Goal: Task Accomplishment & Management: Use online tool/utility

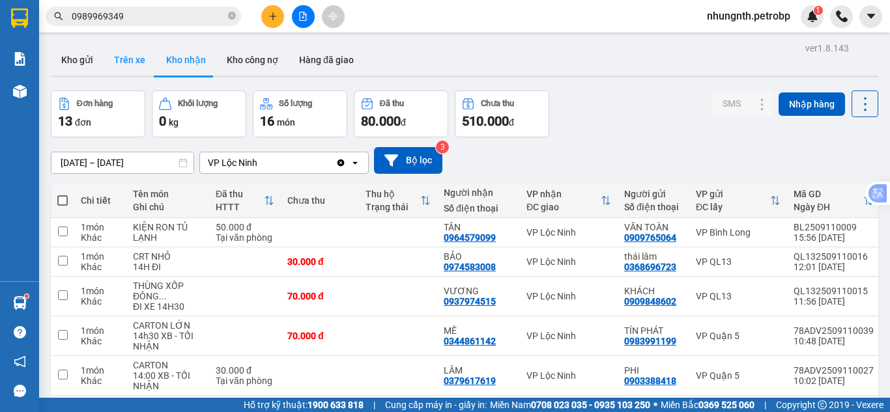
drag, startPoint x: 137, startPoint y: 64, endPoint x: 140, endPoint y: 73, distance: 8.9
click at [137, 64] on button "Trên xe" at bounding box center [130, 59] width 52 height 31
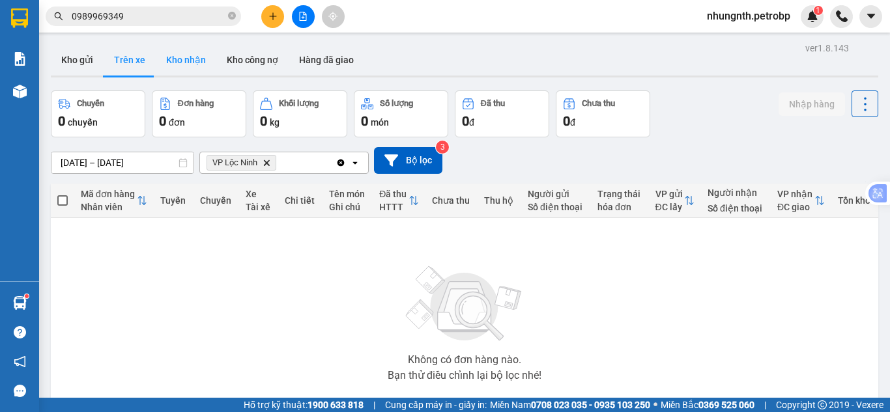
click at [192, 59] on button "Kho nhận" at bounding box center [186, 59] width 61 height 31
type input "[DATE] – [DATE]"
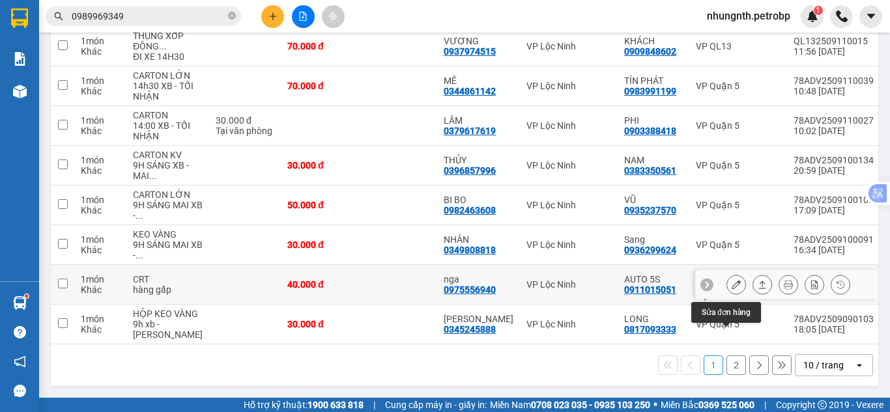
click at [727, 274] on button at bounding box center [736, 285] width 18 height 23
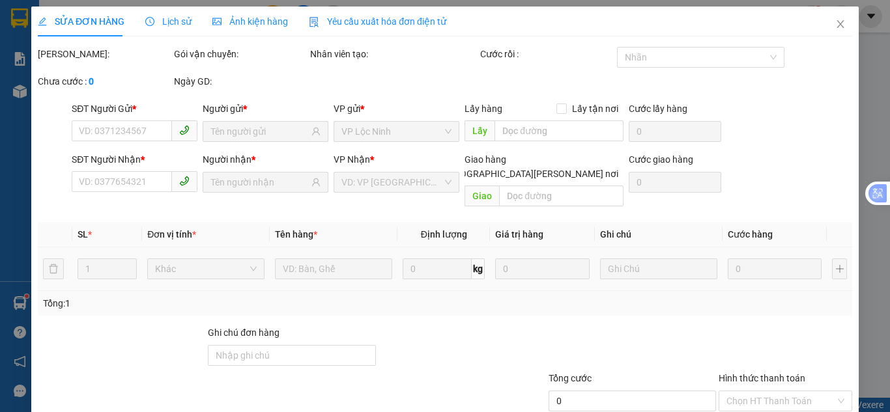
type input "0911015051"
type input "AUTO 5S"
type input "tthc [PERSON_NAME] - ql14"
type input "0975556940"
type input "nga"
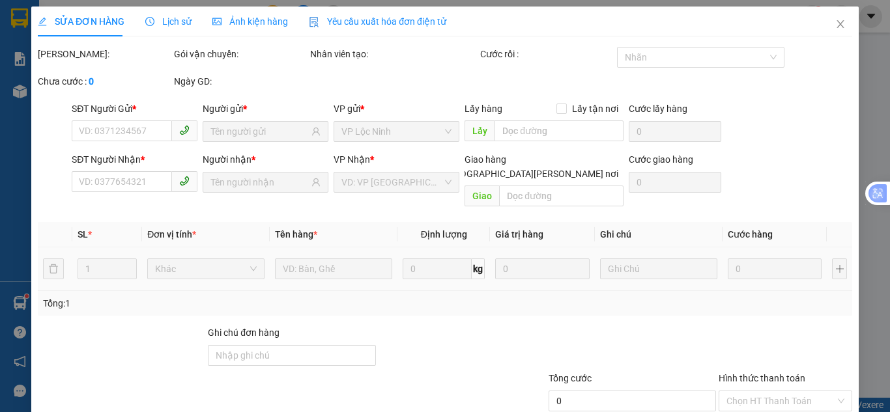
type input "40.000"
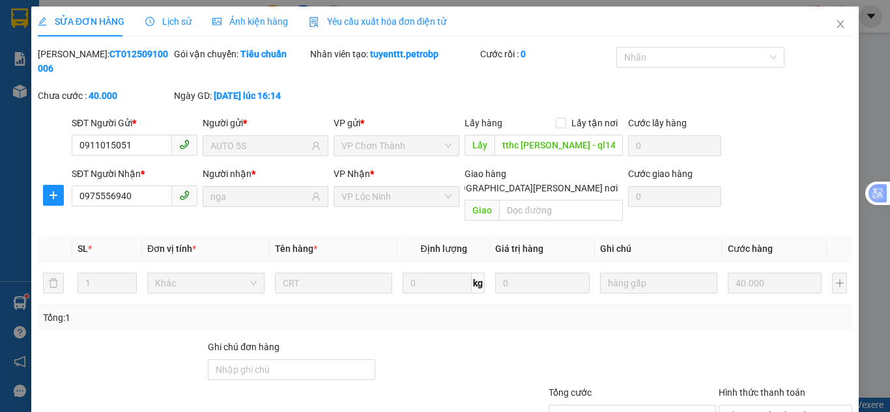
click at [188, 19] on div "SỬA ĐƠN HÀNG Lịch sử Ảnh kiện hàng Yêu cầu xuất hóa đơn điện tử" at bounding box center [242, 22] width 408 height 30
click at [180, 18] on span "Lịch sử" at bounding box center [168, 21] width 46 height 10
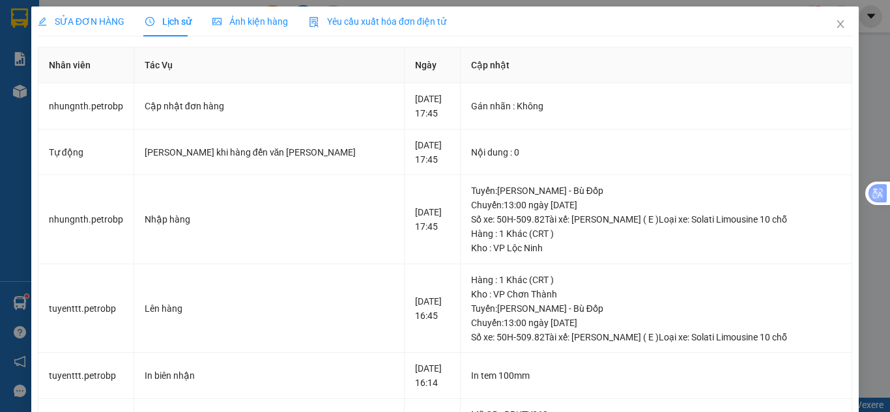
click at [95, 19] on span "SỬA ĐƠN HÀNG" at bounding box center [81, 21] width 87 height 10
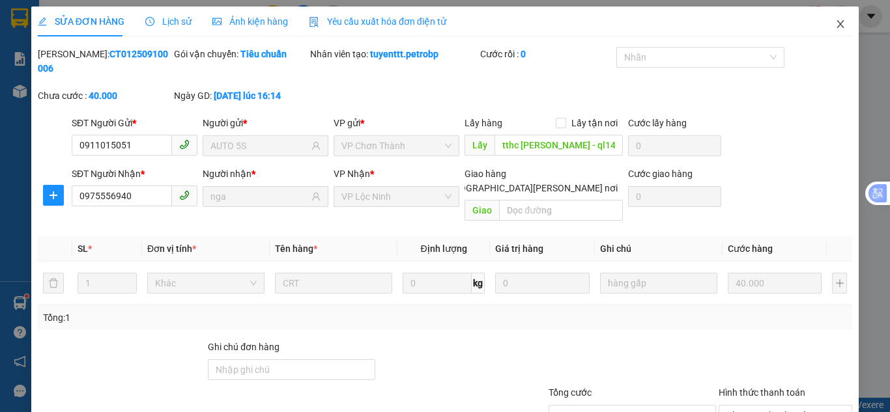
click at [833, 30] on span "Close" at bounding box center [840, 25] width 36 height 36
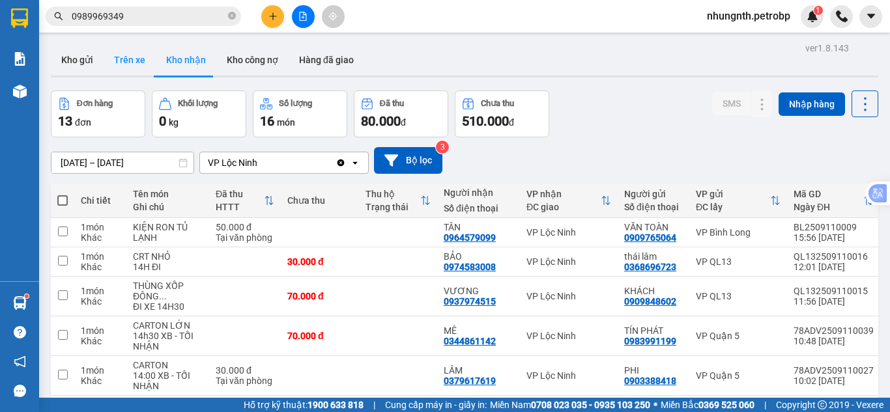
click at [132, 62] on button "Trên xe" at bounding box center [130, 59] width 52 height 31
type input "[DATE] – [DATE]"
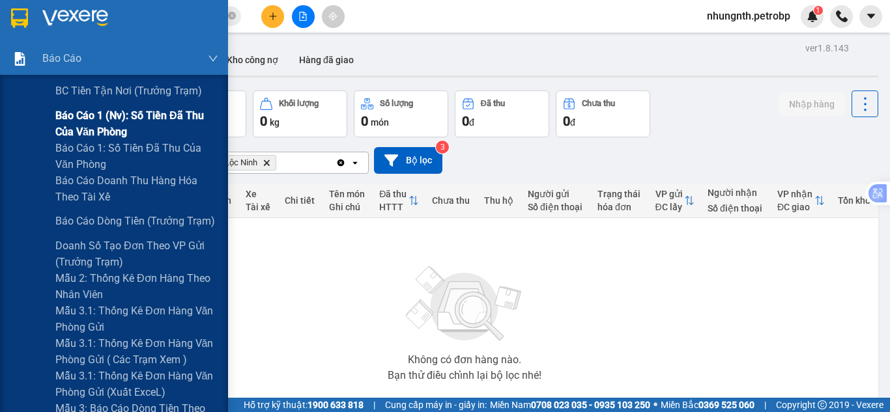
click at [99, 128] on span "Báo cáo 1 (nv): Số tiền đã thu của văn phòng" at bounding box center [136, 123] width 163 height 33
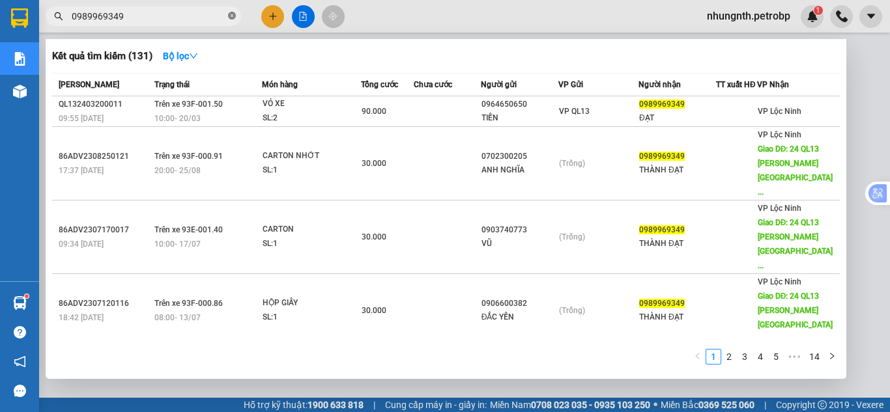
click at [231, 16] on icon "close-circle" at bounding box center [232, 16] width 8 height 8
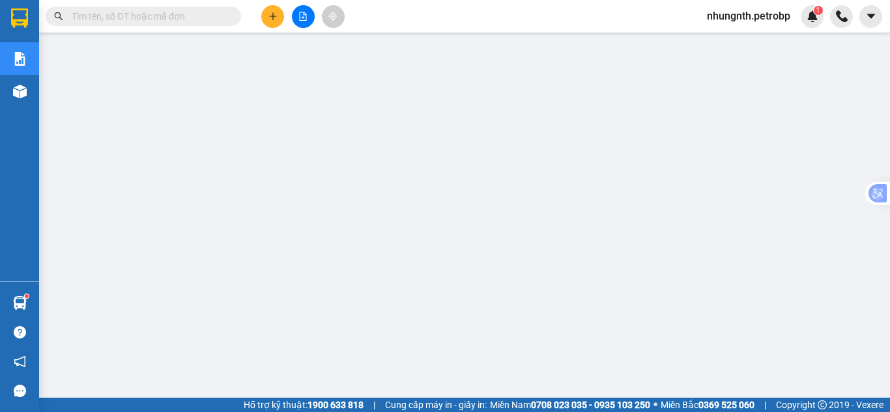
click at [184, 14] on input "text" at bounding box center [149, 16] width 154 height 14
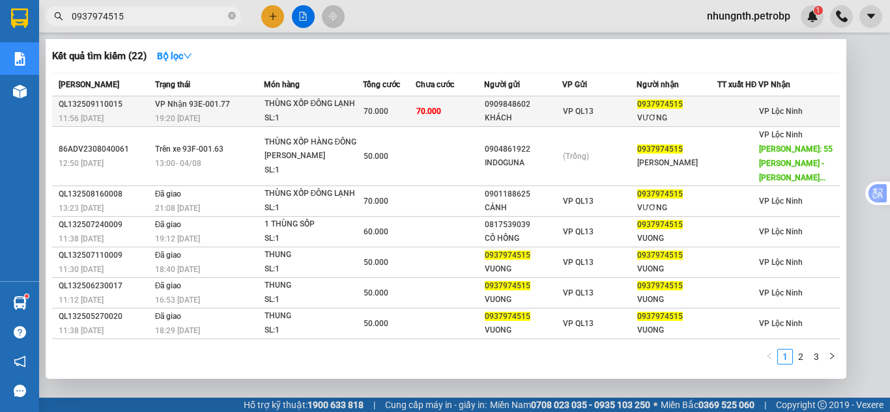
type input "0937974515"
click at [441, 122] on td "70.000" at bounding box center [450, 111] width 69 height 31
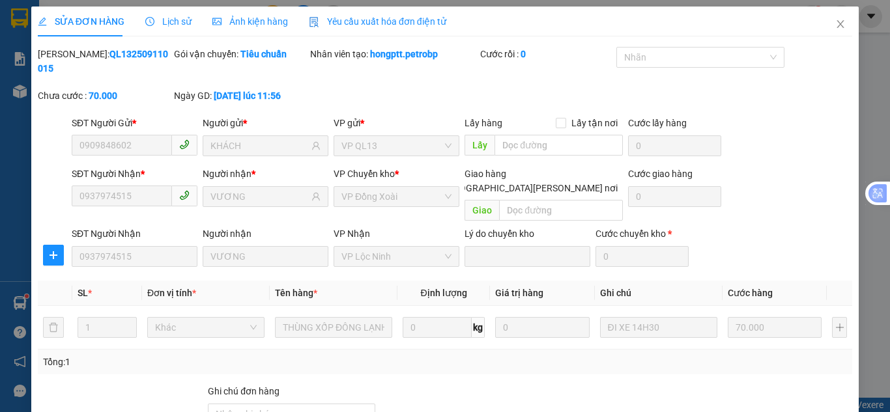
type input "0909848602"
type input "KHÁCH"
type input "0937974515"
type input "VƯƠNG"
type input "70.000"
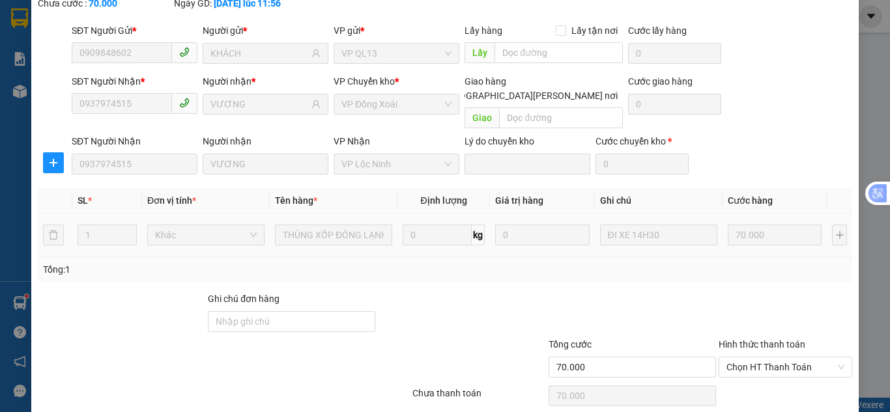
scroll to position [117, 0]
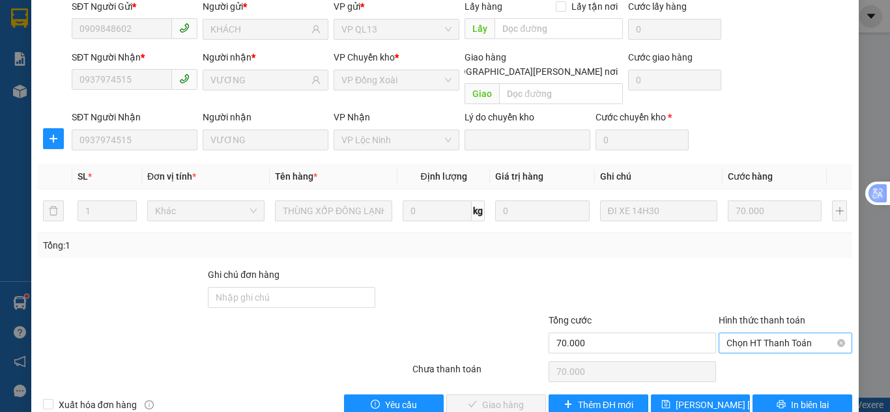
click at [749, 334] on span "Chọn HT Thanh Toán" at bounding box center [785, 344] width 118 height 20
drag, startPoint x: 748, startPoint y: 340, endPoint x: 562, endPoint y: 369, distance: 188.0
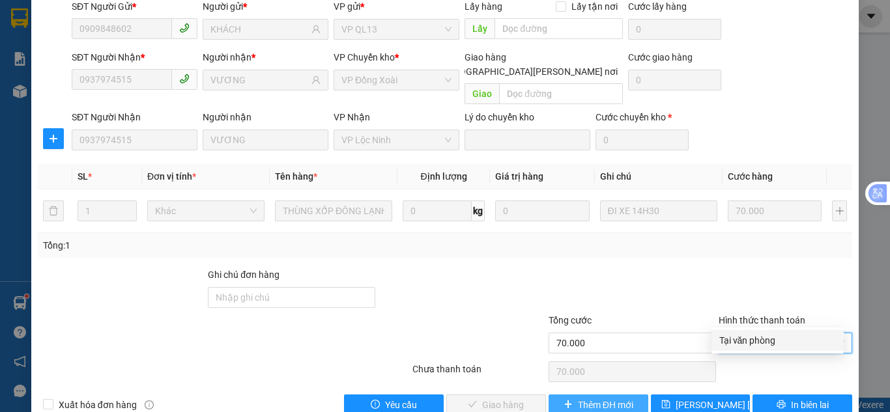
click at [747, 340] on div "Tại văn phòng" at bounding box center [777, 341] width 117 height 14
type input "0"
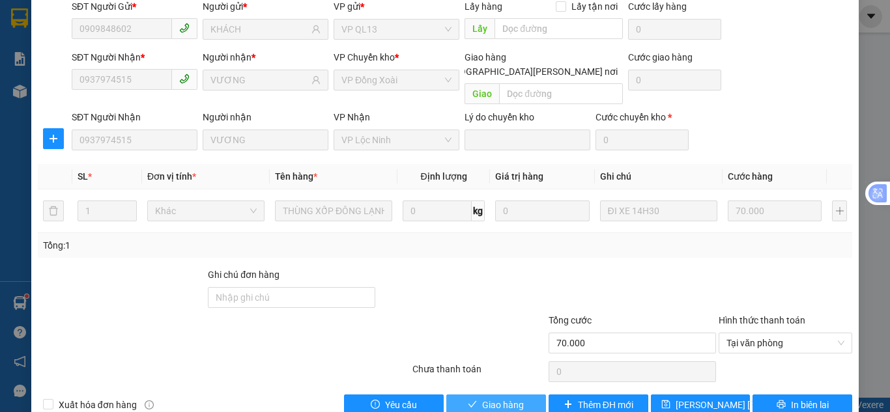
click at [499, 398] on span "Giao hàng" at bounding box center [503, 405] width 42 height 14
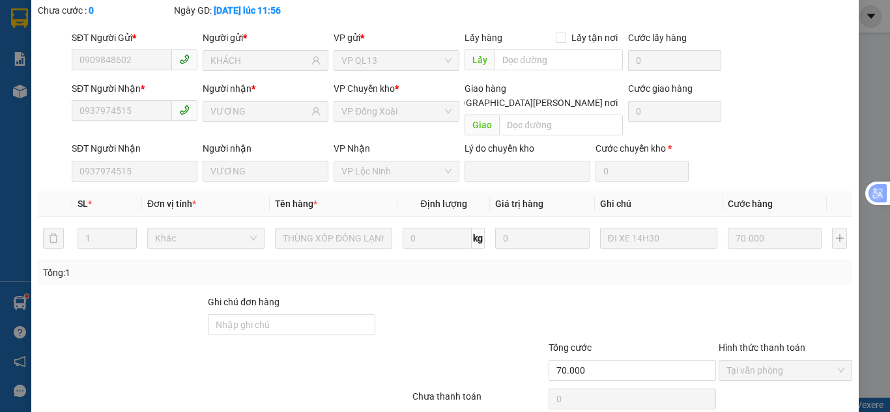
scroll to position [0, 0]
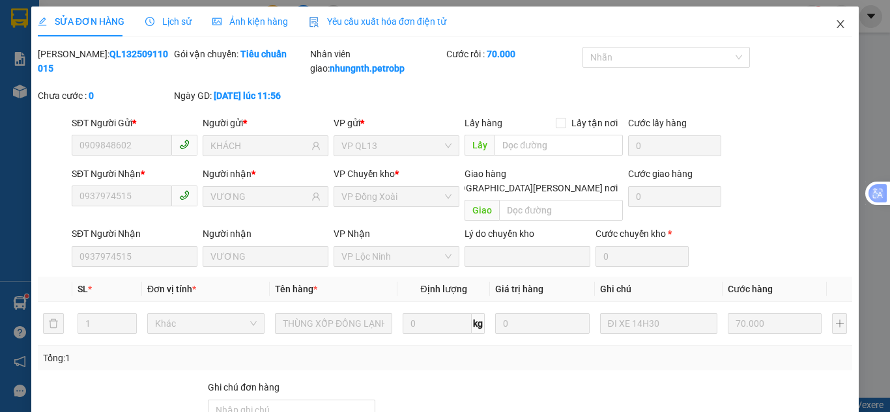
click at [837, 23] on icon "close" at bounding box center [840, 24] width 7 height 8
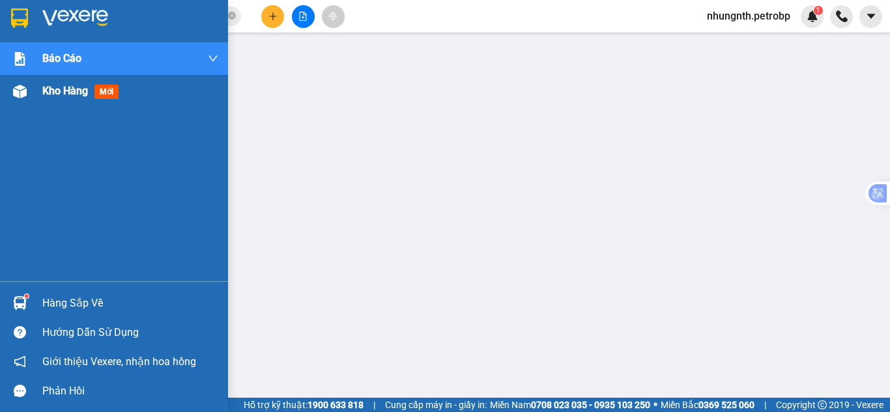
click at [44, 91] on span "Kho hàng" at bounding box center [65, 91] width 46 height 12
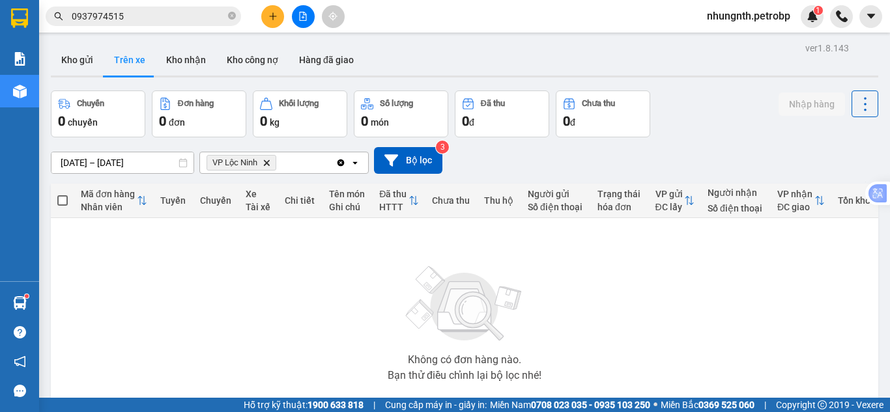
drag, startPoint x: 184, startPoint y: 57, endPoint x: 336, endPoint y: 145, distance: 175.4
click at [184, 57] on button "Kho nhận" at bounding box center [186, 59] width 61 height 31
type input "[DATE] – [DATE]"
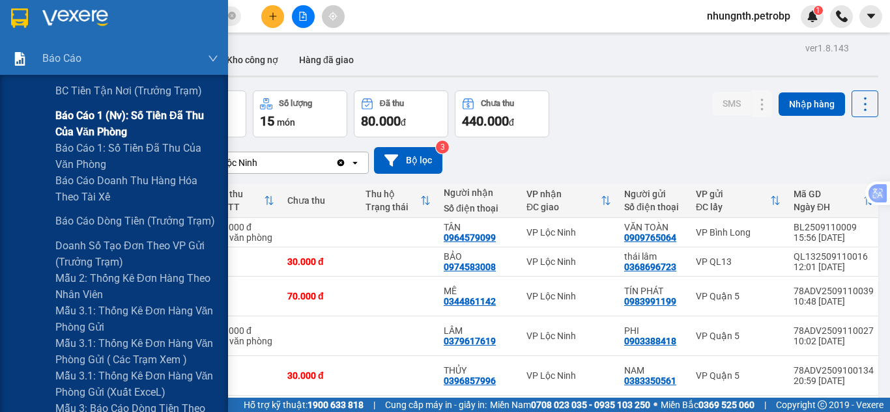
click at [102, 121] on span "Báo cáo 1 (nv): Số tiền đã thu của văn phòng" at bounding box center [136, 123] width 163 height 33
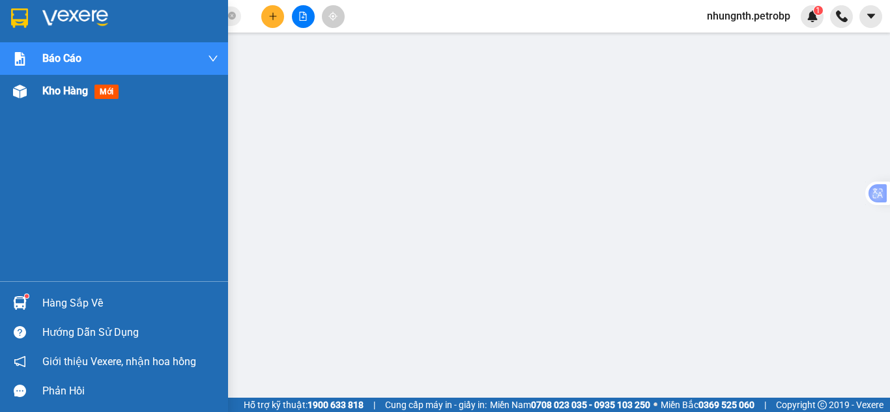
click at [51, 88] on span "Kho hàng" at bounding box center [65, 91] width 46 height 12
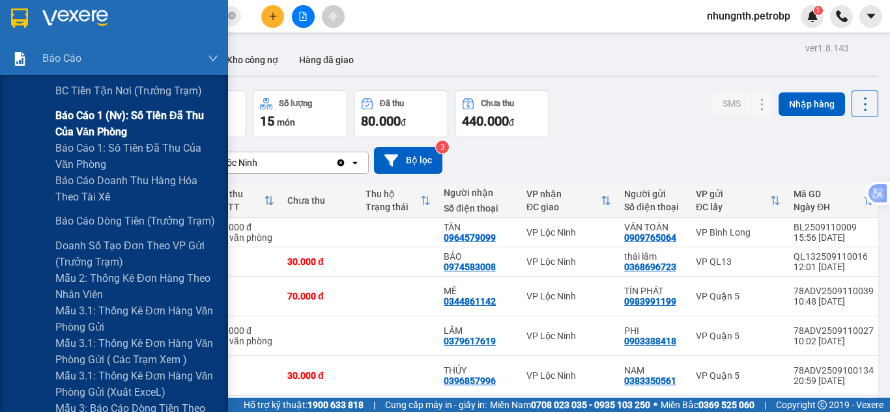
click at [90, 121] on span "Báo cáo 1 (nv): Số tiền đã thu của văn phòng" at bounding box center [136, 123] width 163 height 33
